Goal: Task Accomplishment & Management: Use online tool/utility

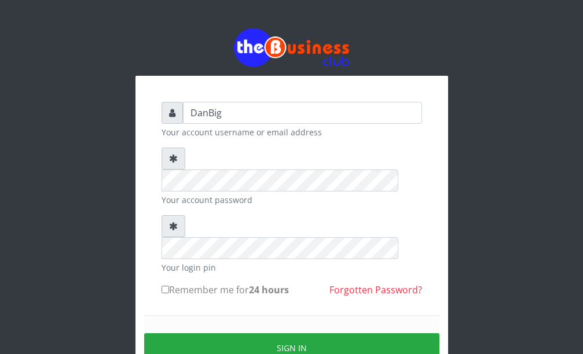
type input "DanBig"
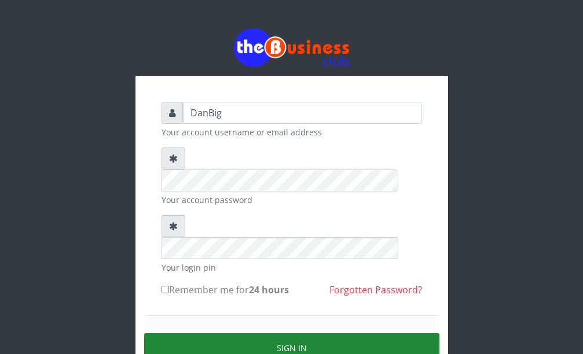
click at [263, 333] on button "Sign in" at bounding box center [291, 348] width 295 height 30
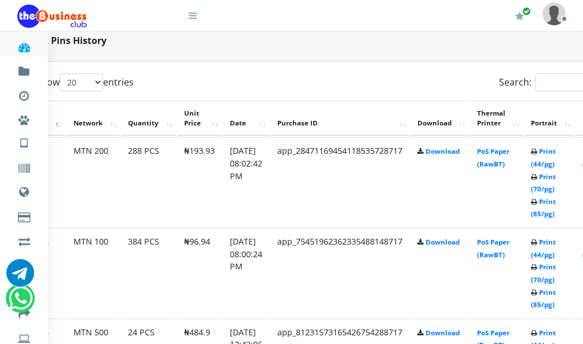
scroll to position [579, 40]
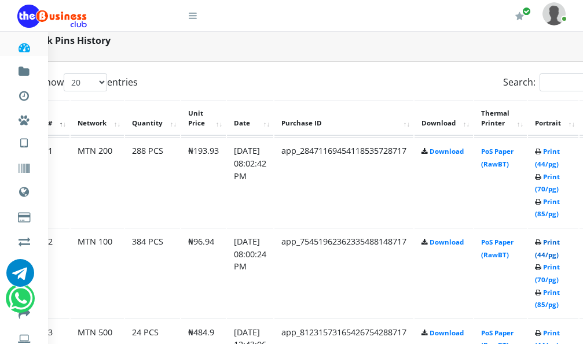
drag, startPoint x: 561, startPoint y: 246, endPoint x: 503, endPoint y: 249, distance: 58.0
click at [560, 247] on link "Print (44/pg)" at bounding box center [547, 248] width 25 height 21
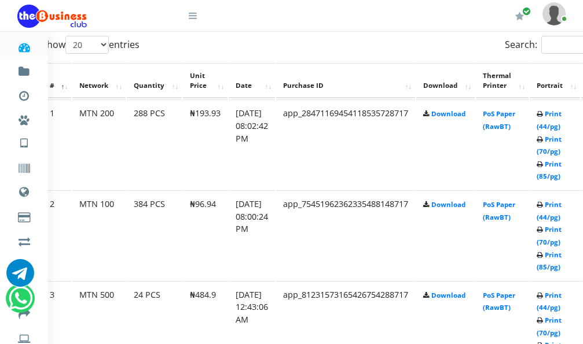
scroll to position [588, 38]
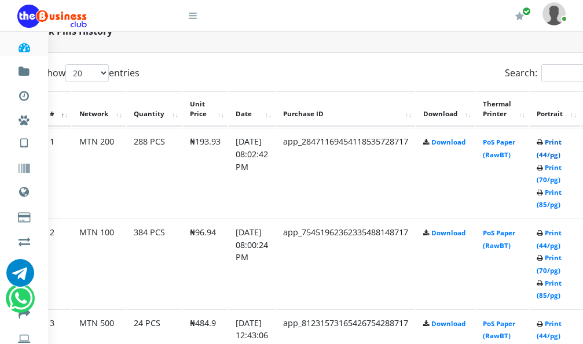
click at [561, 144] on link "Print (44/pg)" at bounding box center [549, 148] width 25 height 21
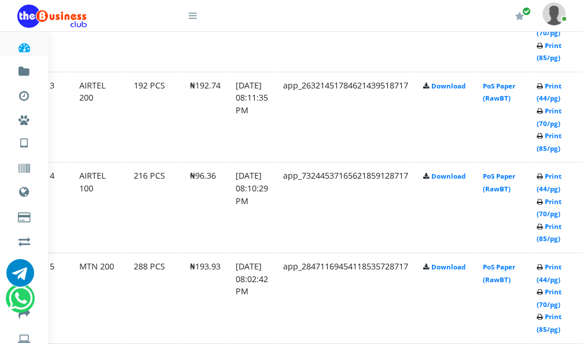
scroll to position [829, 38]
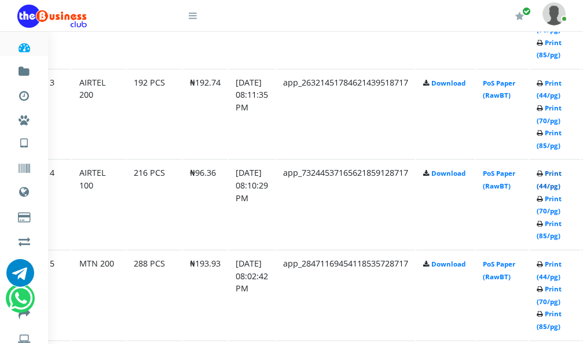
click at [561, 177] on link "Print (44/pg)" at bounding box center [549, 179] width 25 height 21
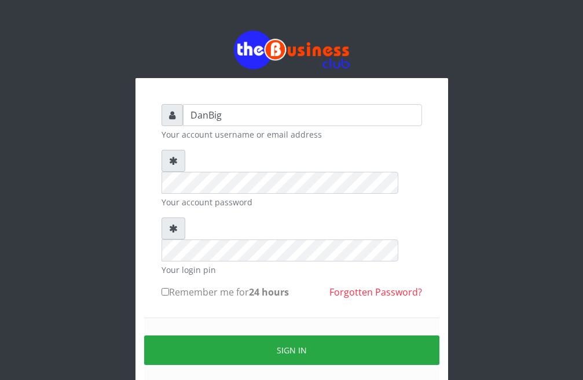
type input "DanBig"
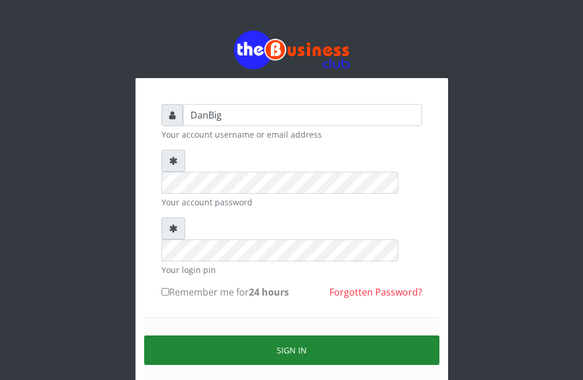
click at [223, 336] on button "Sign in" at bounding box center [291, 351] width 295 height 30
